Goal: Find specific page/section: Find specific page/section

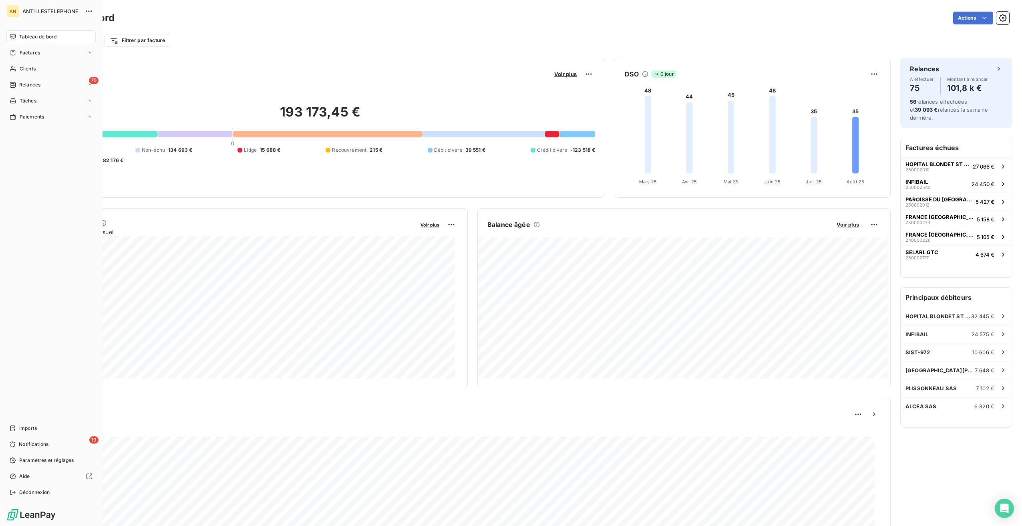
click at [21, 69] on span "Clients" at bounding box center [28, 68] width 16 height 7
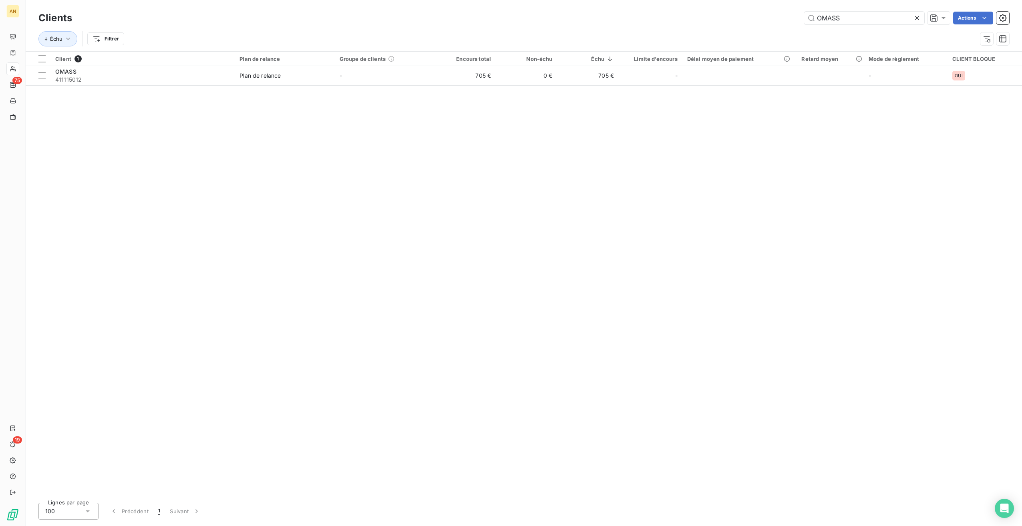
drag, startPoint x: 820, startPoint y: 21, endPoint x: 746, endPoint y: 18, distance: 74.6
click at [746, 18] on div "OMASS Actions" at bounding box center [546, 18] width 928 height 13
type input "mpk"
click at [85, 75] on div "CMPK EXPERTISE" at bounding box center [142, 72] width 175 height 8
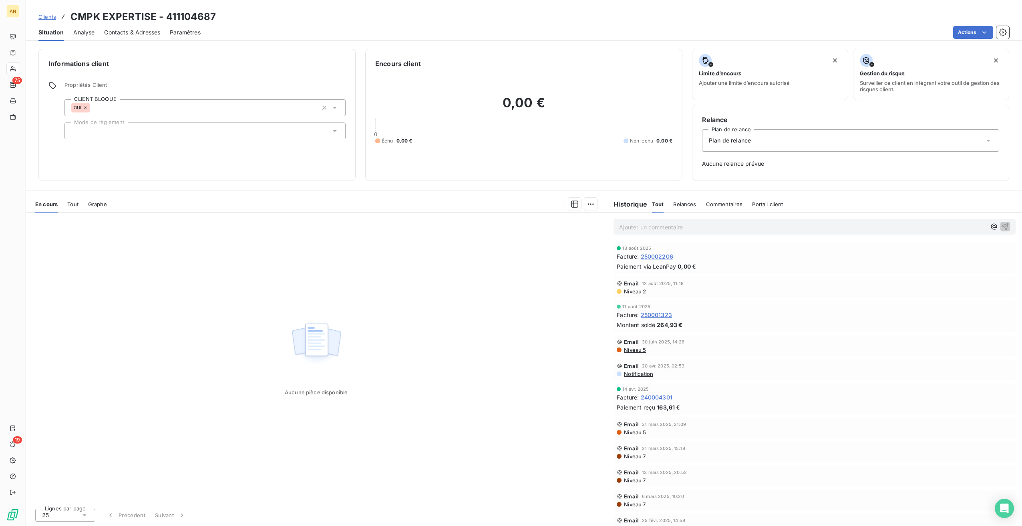
click at [74, 206] on span "Tout" at bounding box center [72, 204] width 11 height 6
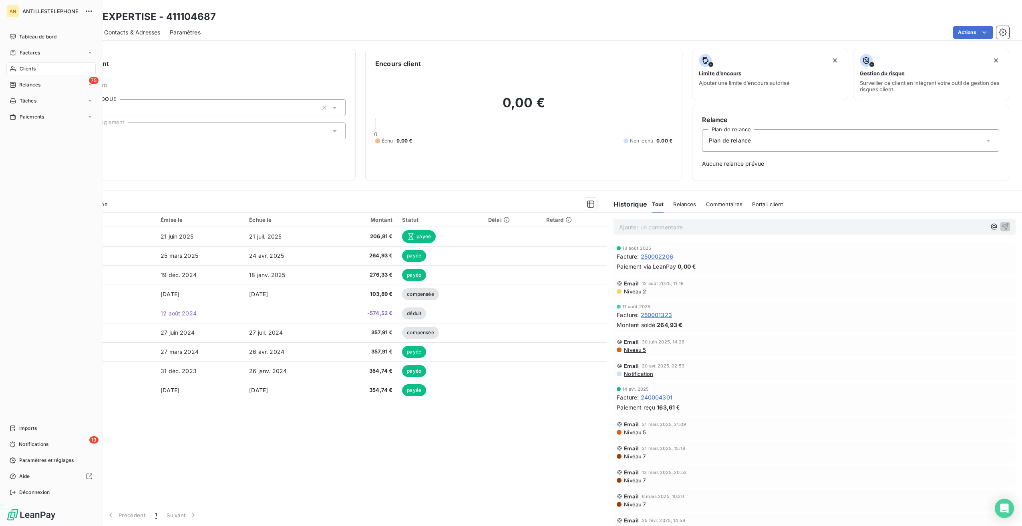
click at [26, 118] on span "Paiements" at bounding box center [32, 116] width 24 height 7
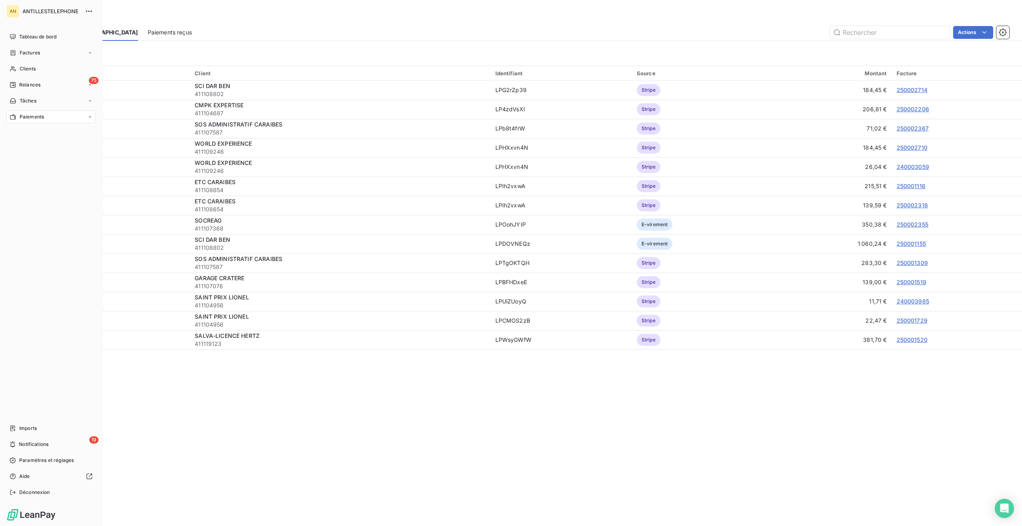
click at [15, 69] on icon at bounding box center [13, 69] width 7 height 6
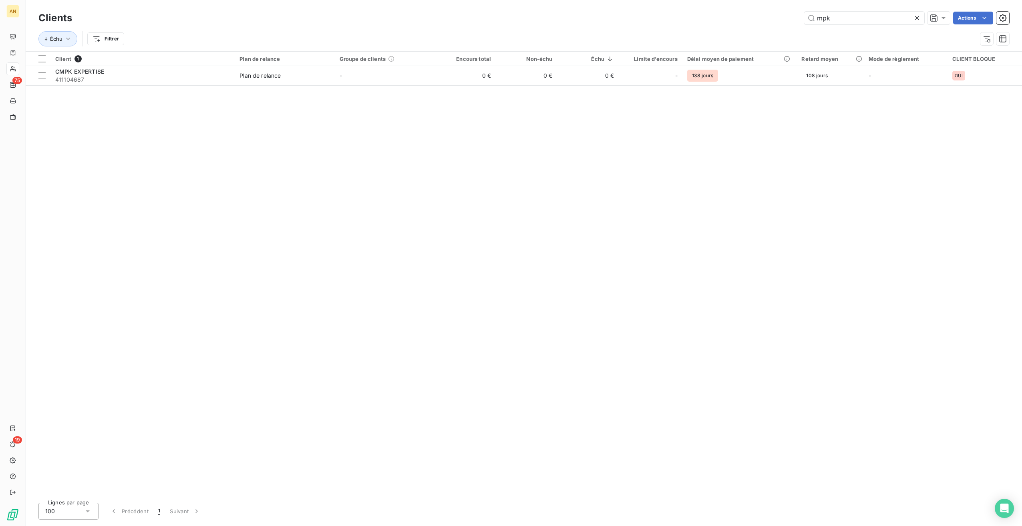
drag, startPoint x: 851, startPoint y: 17, endPoint x: 765, endPoint y: 13, distance: 85.8
click at [787, 15] on div "mpk Actions" at bounding box center [546, 18] width 928 height 13
type input "gama"
click at [132, 69] on div "SCP GAMA" at bounding box center [142, 72] width 175 height 8
